Goal: Communication & Community: Answer question/provide support

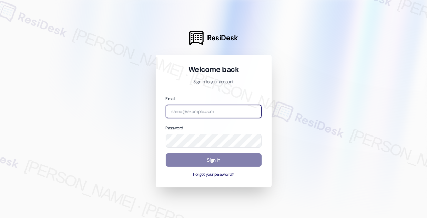
click at [202, 112] on input "email" at bounding box center [214, 111] width 96 height 13
type input "[EMAIL_ADDRESS][PERSON_NAME][PERSON_NAME][DOMAIN_NAME]"
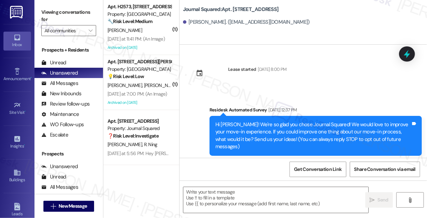
type textarea "Fetching suggested responses. Please feel free to read through the conversation…"
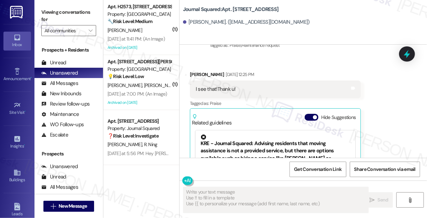
scroll to position [3441, 0]
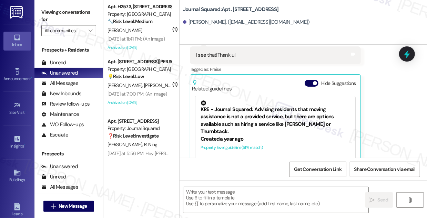
click at [396, 19] on div "[PERSON_NAME]. ([EMAIL_ADDRESS][DOMAIN_NAME])" at bounding box center [305, 23] width 244 height 14
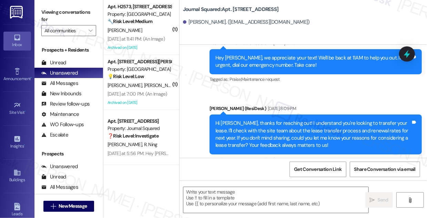
scroll to position [2858, 0]
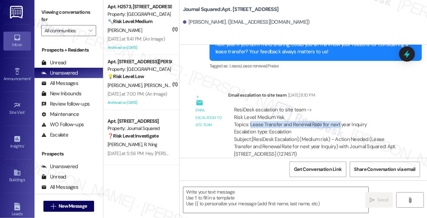
drag, startPoint x: 250, startPoint y: 110, endPoint x: 339, endPoint y: 113, distance: 88.6
click at [339, 113] on div "ResiDesk escalation to site team -> Risk Level: Medium risk Topics: Lease Trans…" at bounding box center [315, 121] width 162 height 30
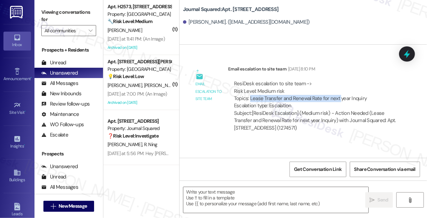
scroll to position [2984, 0]
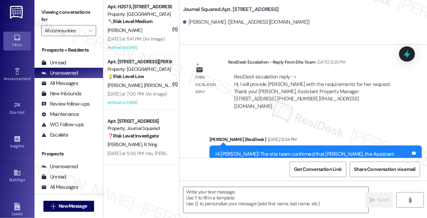
click at [274, 75] on div "ResiDesk escalation reply -> Hi, I will provide [PERSON_NAME] with the requirem…" at bounding box center [312, 91] width 157 height 37
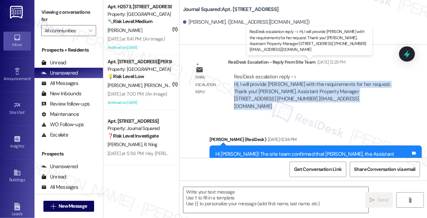
click at [274, 75] on div "ResiDesk escalation reply -> Hi, I will provide [PERSON_NAME] with the requirem…" at bounding box center [312, 91] width 157 height 37
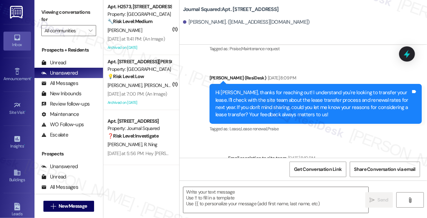
scroll to position [2795, 0]
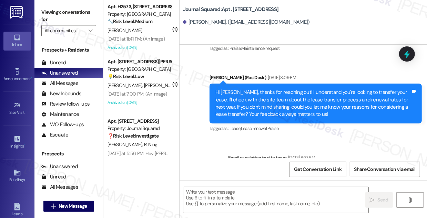
click at [259, 89] on div "Hi [PERSON_NAME], thanks for reaching out! I understand you're looking to trans…" at bounding box center [312, 104] width 195 height 30
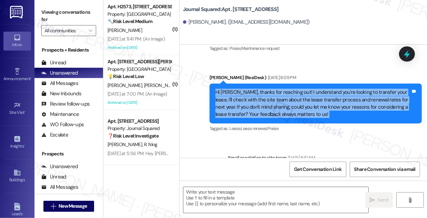
click at [258, 89] on div "Hi [PERSON_NAME], thanks for reaching out! I understand you're looking to trans…" at bounding box center [312, 104] width 195 height 30
copy div "Hi [PERSON_NAME], thanks for reaching out! I understand you're looking to trans…"
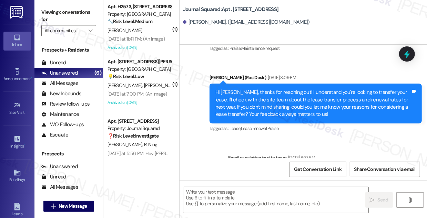
click at [416, 125] on div "Lease started [DATE] 8:00 PM Survey, sent via SMS Residesk Automated Survey [DA…" at bounding box center [302, 101] width 247 height 113
